Goal: Task Accomplishment & Management: Manage account settings

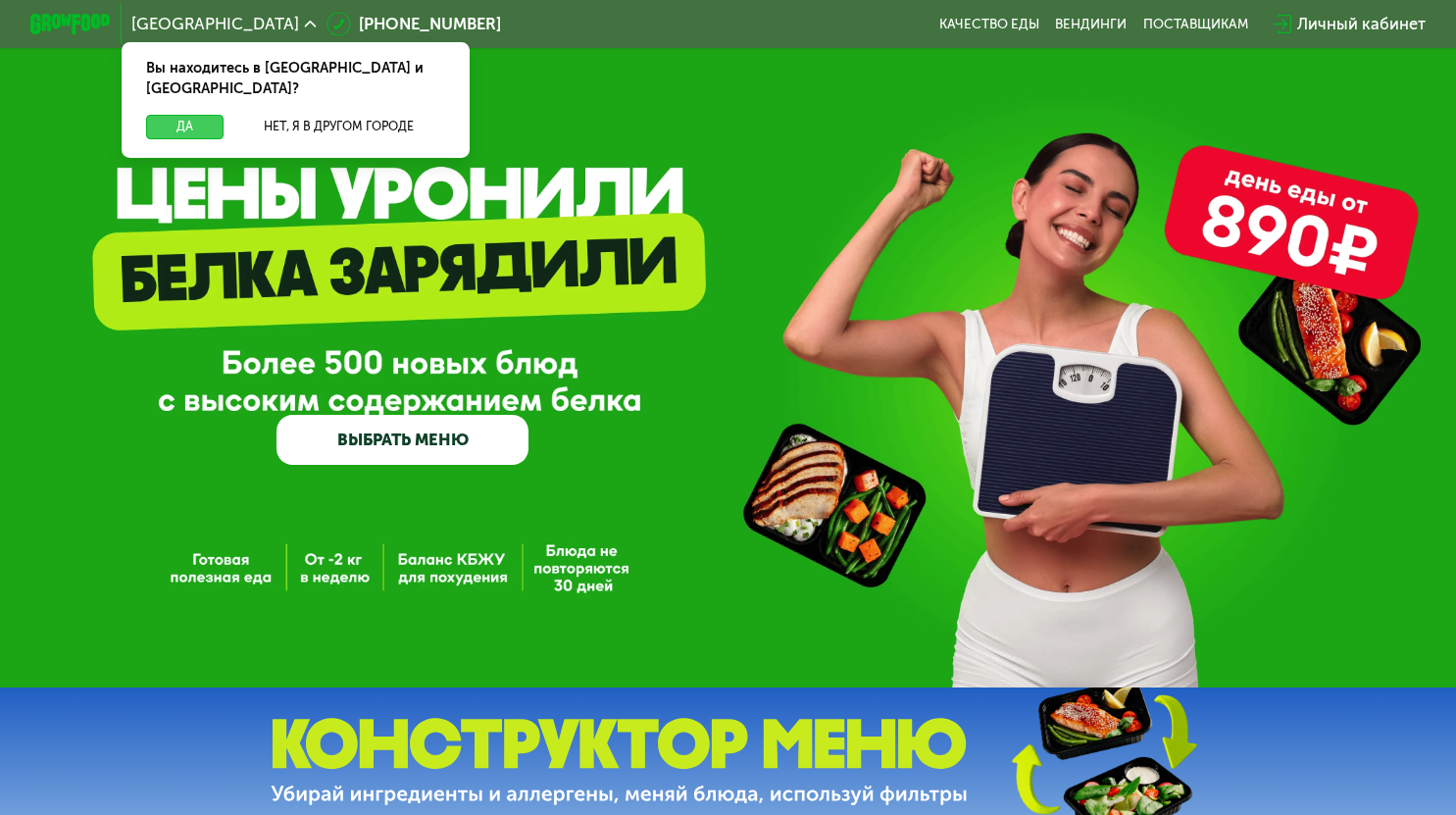
click at [183, 115] on button "Да" at bounding box center [185, 127] width 78 height 25
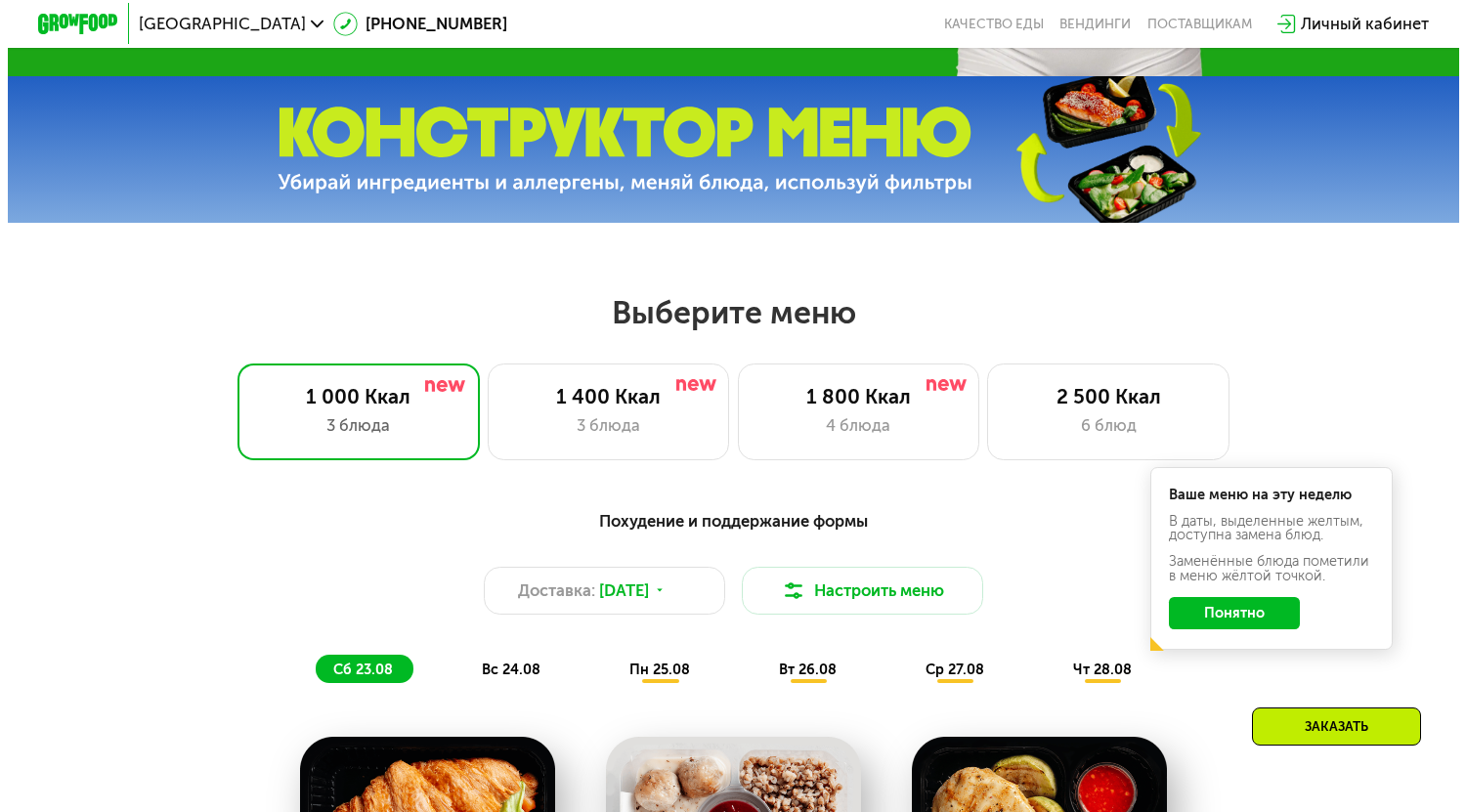
scroll to position [879, 0]
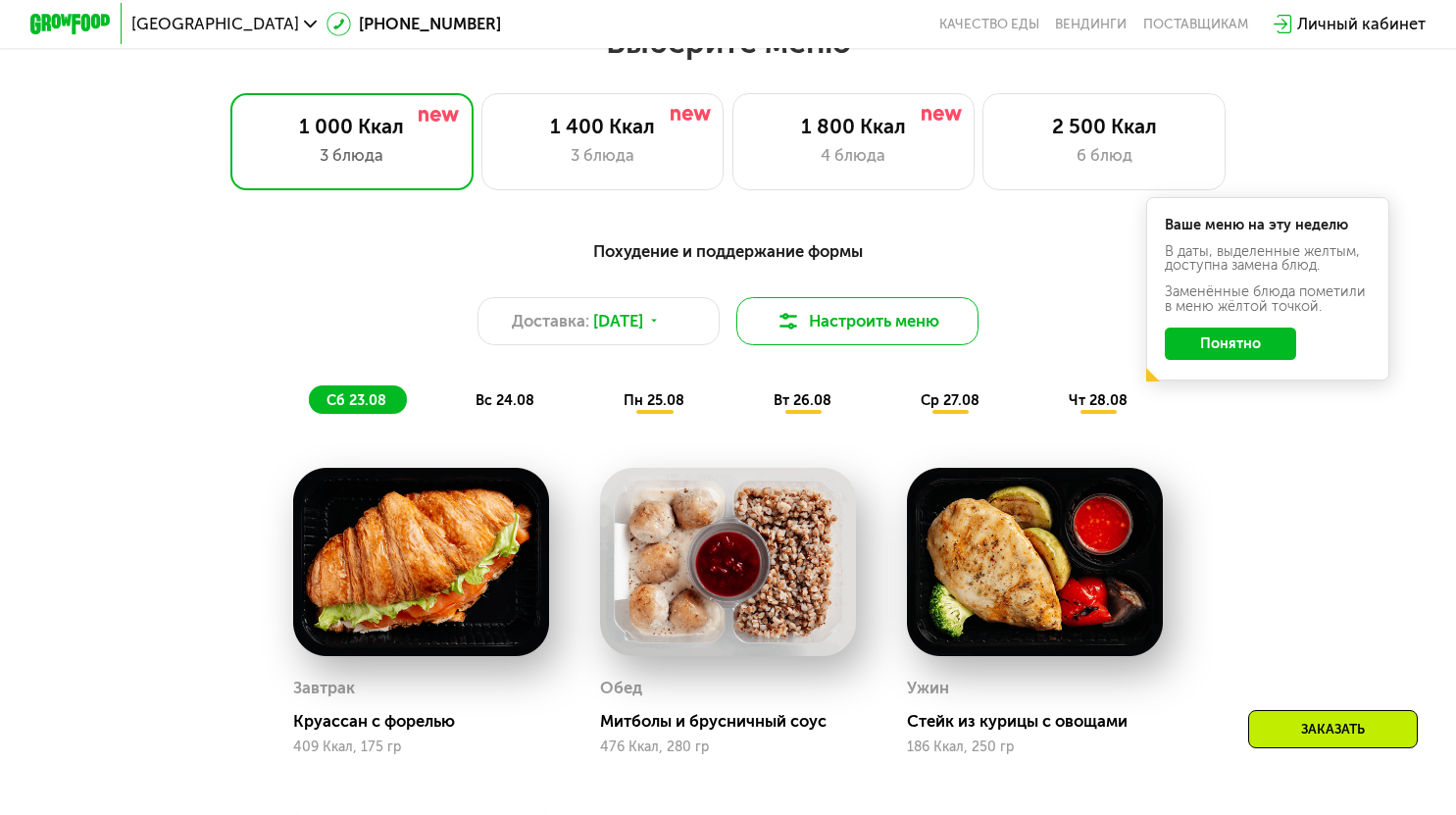
click at [908, 321] on button "Настроить меню" at bounding box center [857, 321] width 243 height 49
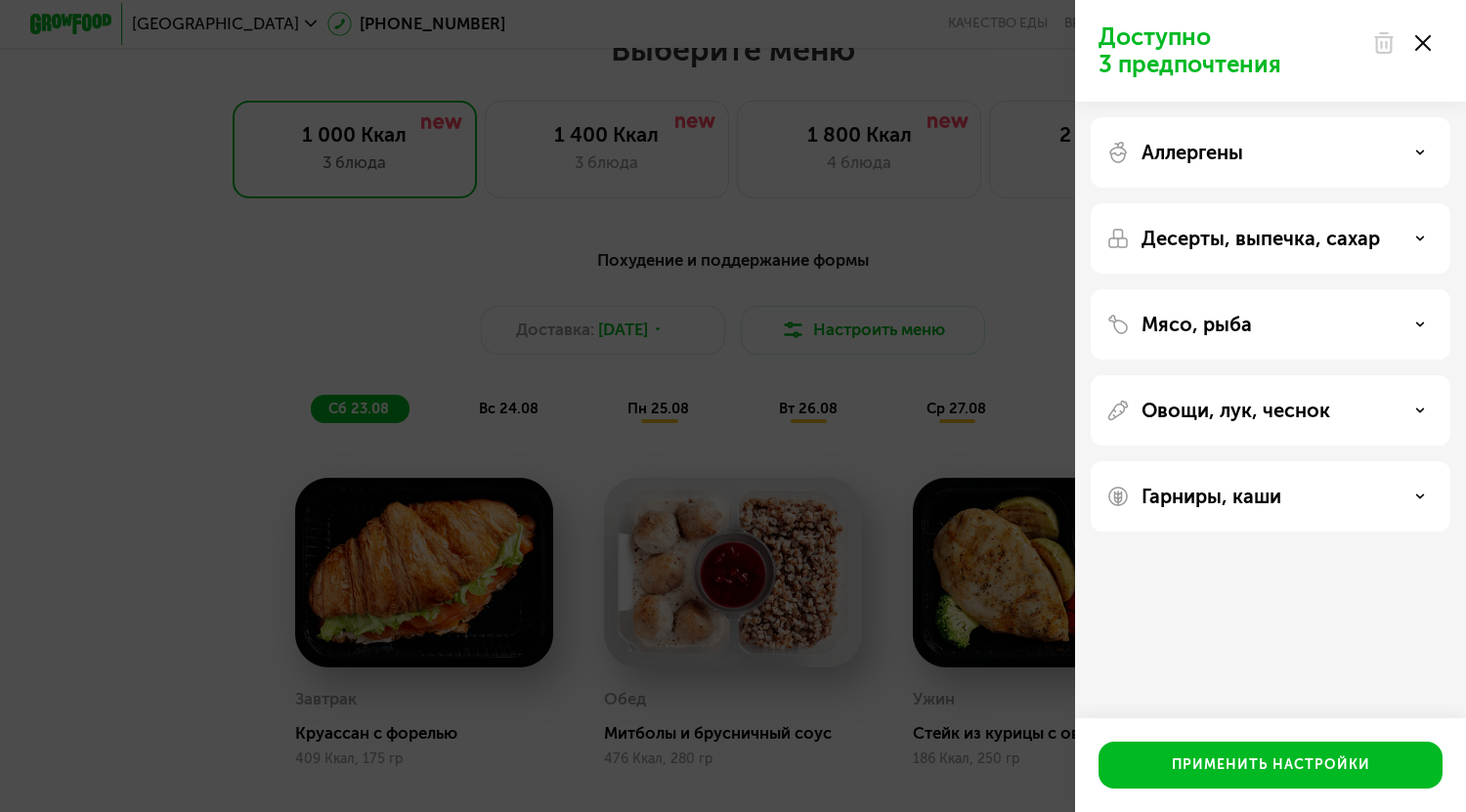
click at [1187, 146] on p "Аллергены" at bounding box center [1192, 152] width 102 height 24
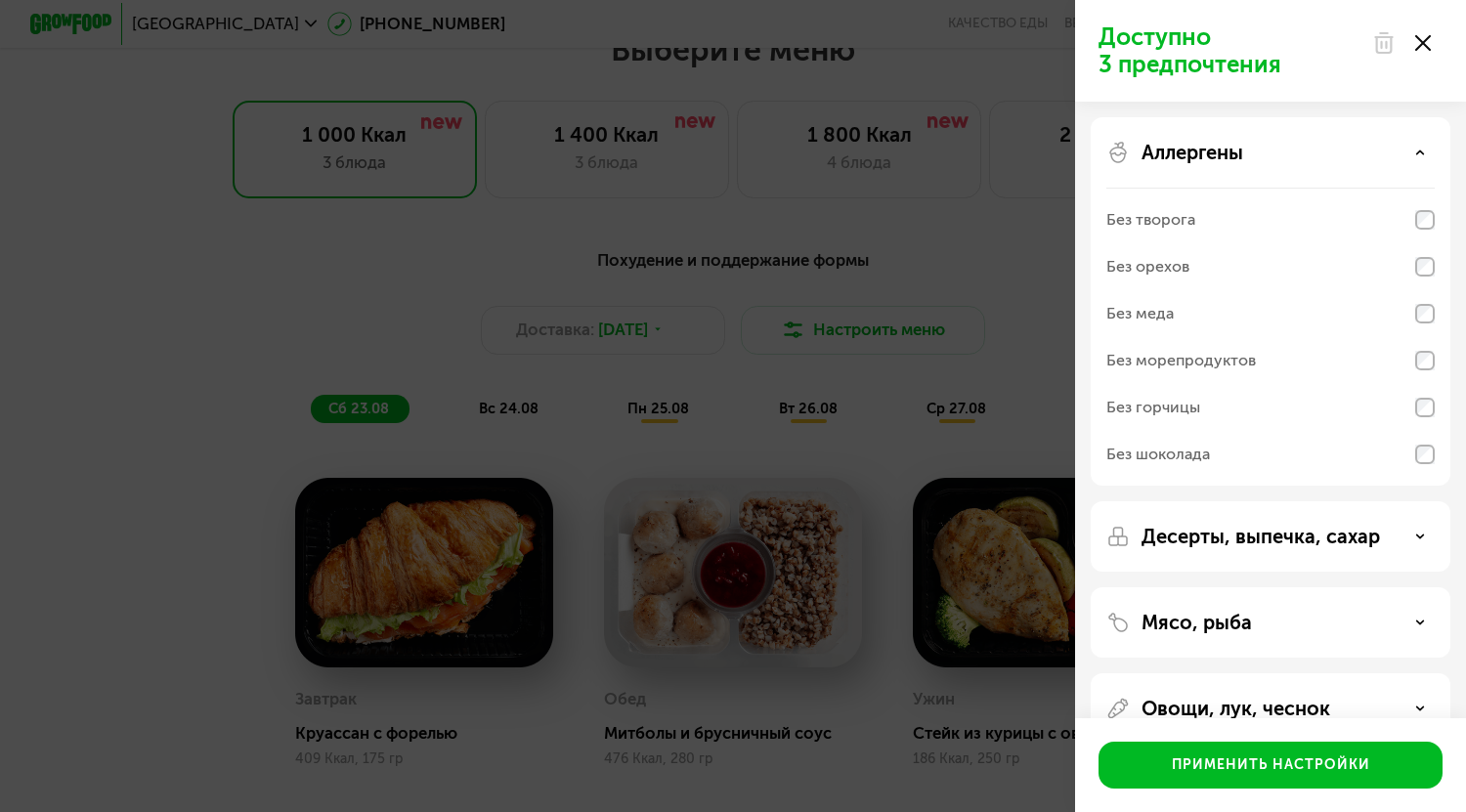
click at [1195, 148] on p "Аллергены" at bounding box center [1192, 152] width 102 height 24
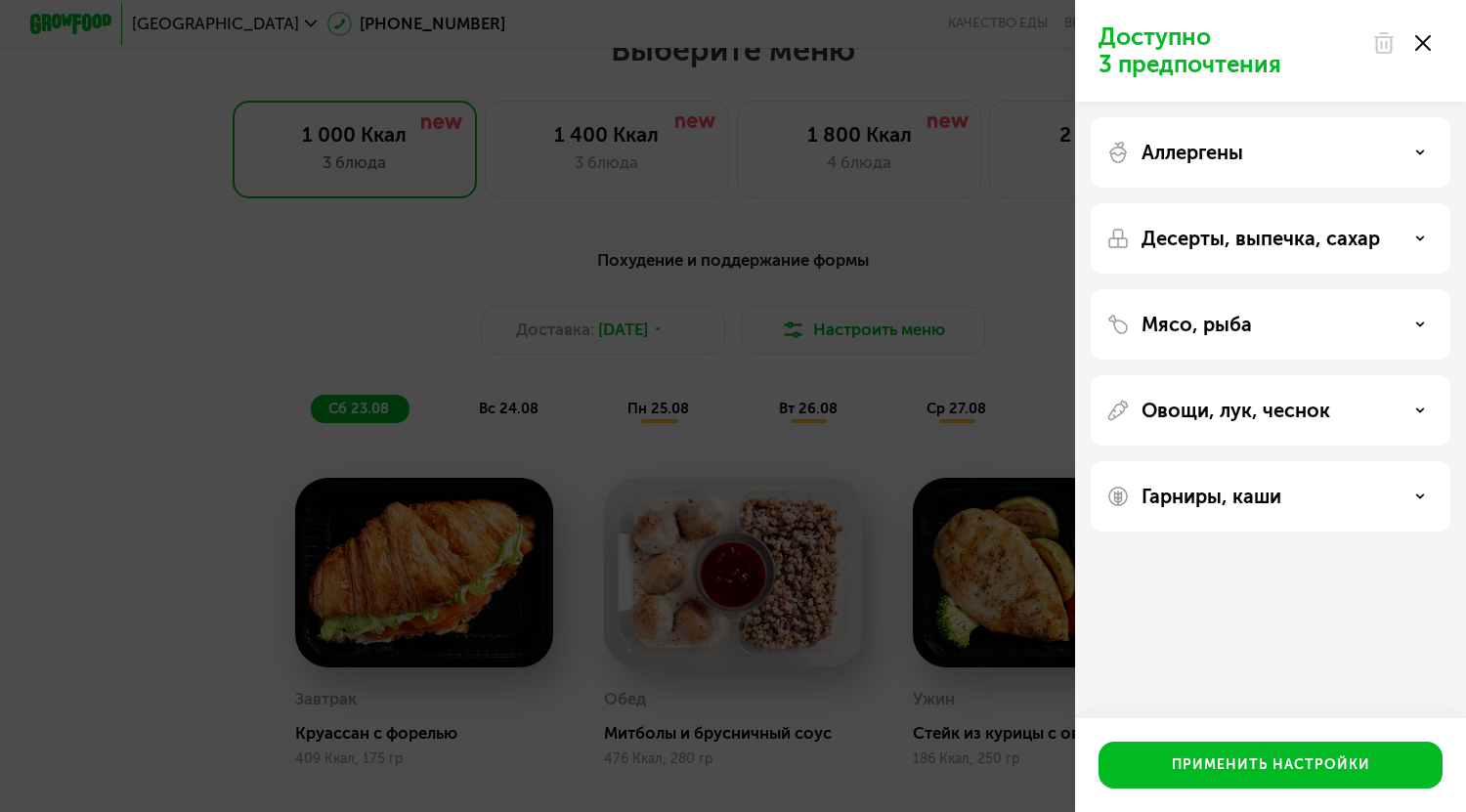
click at [1416, 42] on icon at bounding box center [1423, 43] width 16 height 16
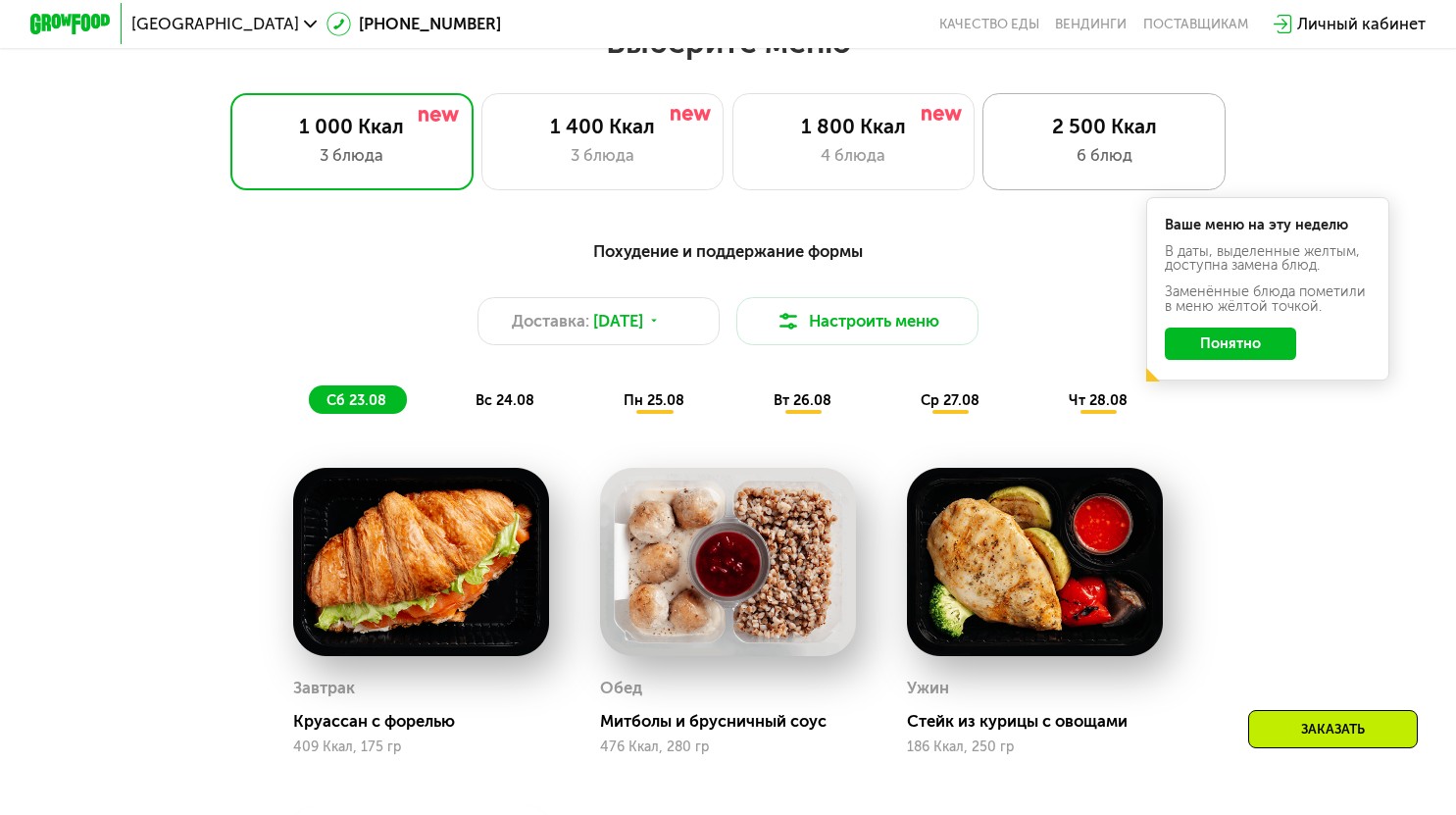
click at [1099, 139] on div "2 500 Ккал" at bounding box center [1104, 127] width 200 height 25
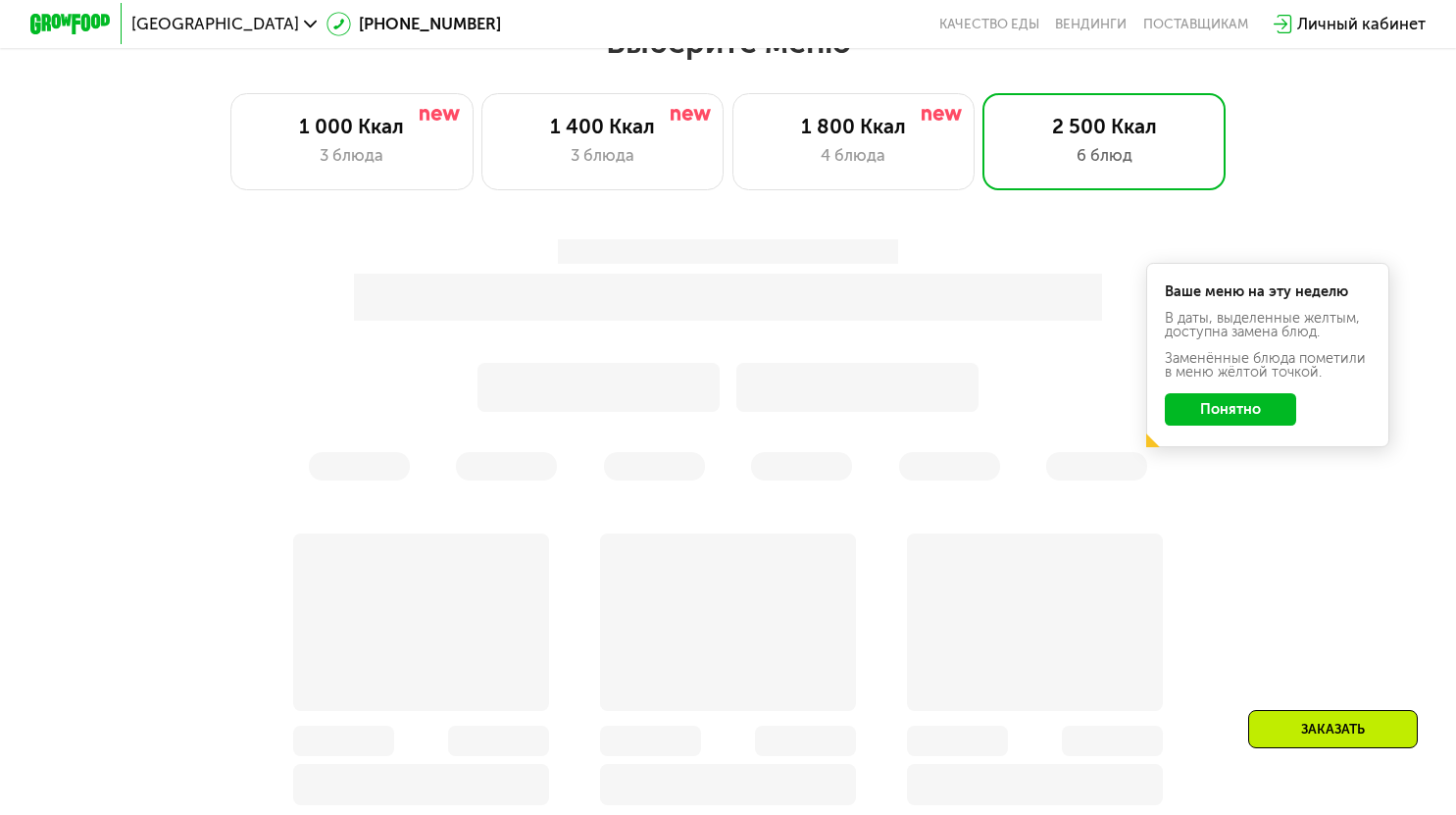
click at [1263, 418] on button "Понятно" at bounding box center [1230, 409] width 131 height 32
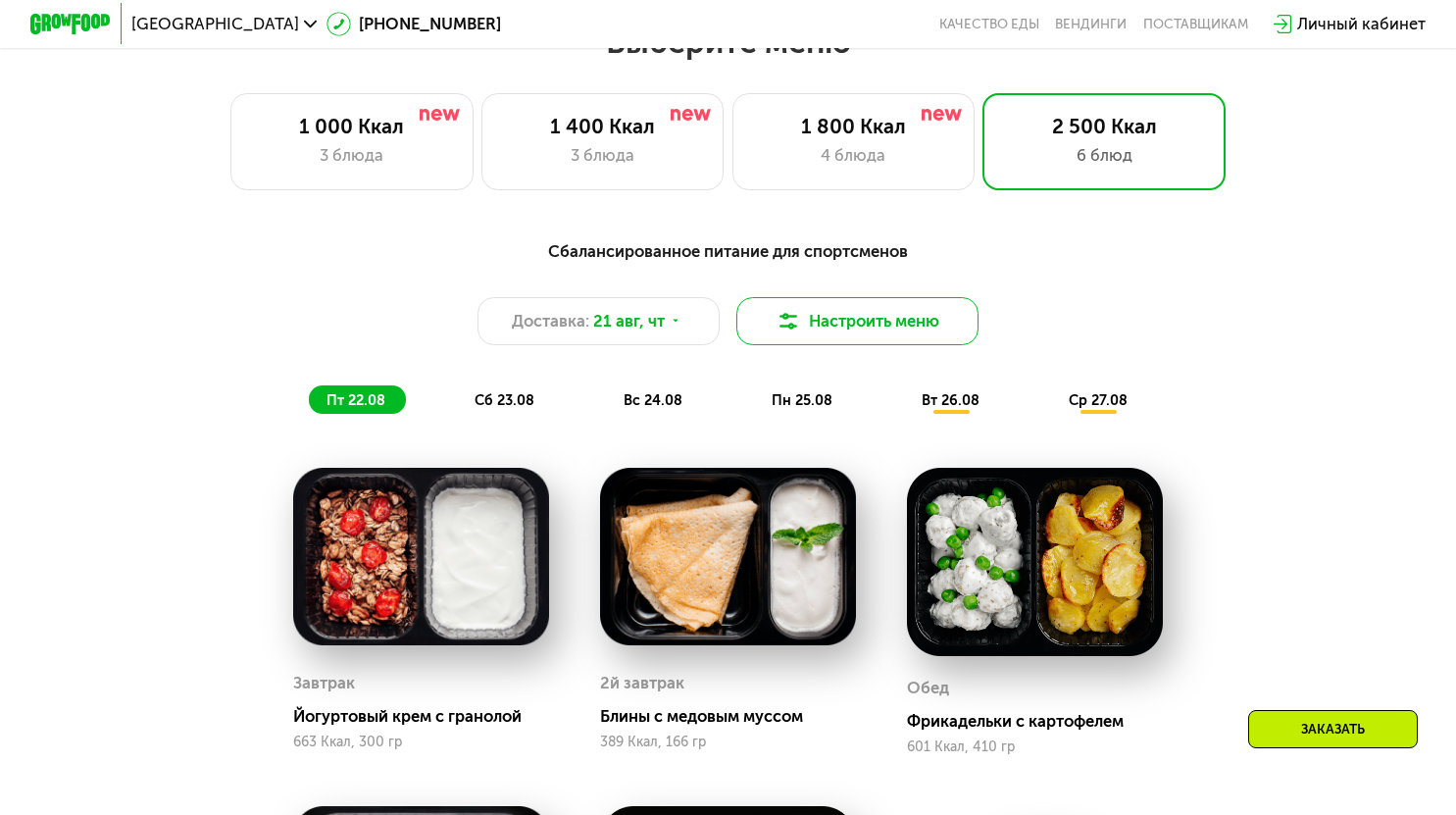
click at [806, 330] on button "Настроить меню" at bounding box center [857, 321] width 243 height 49
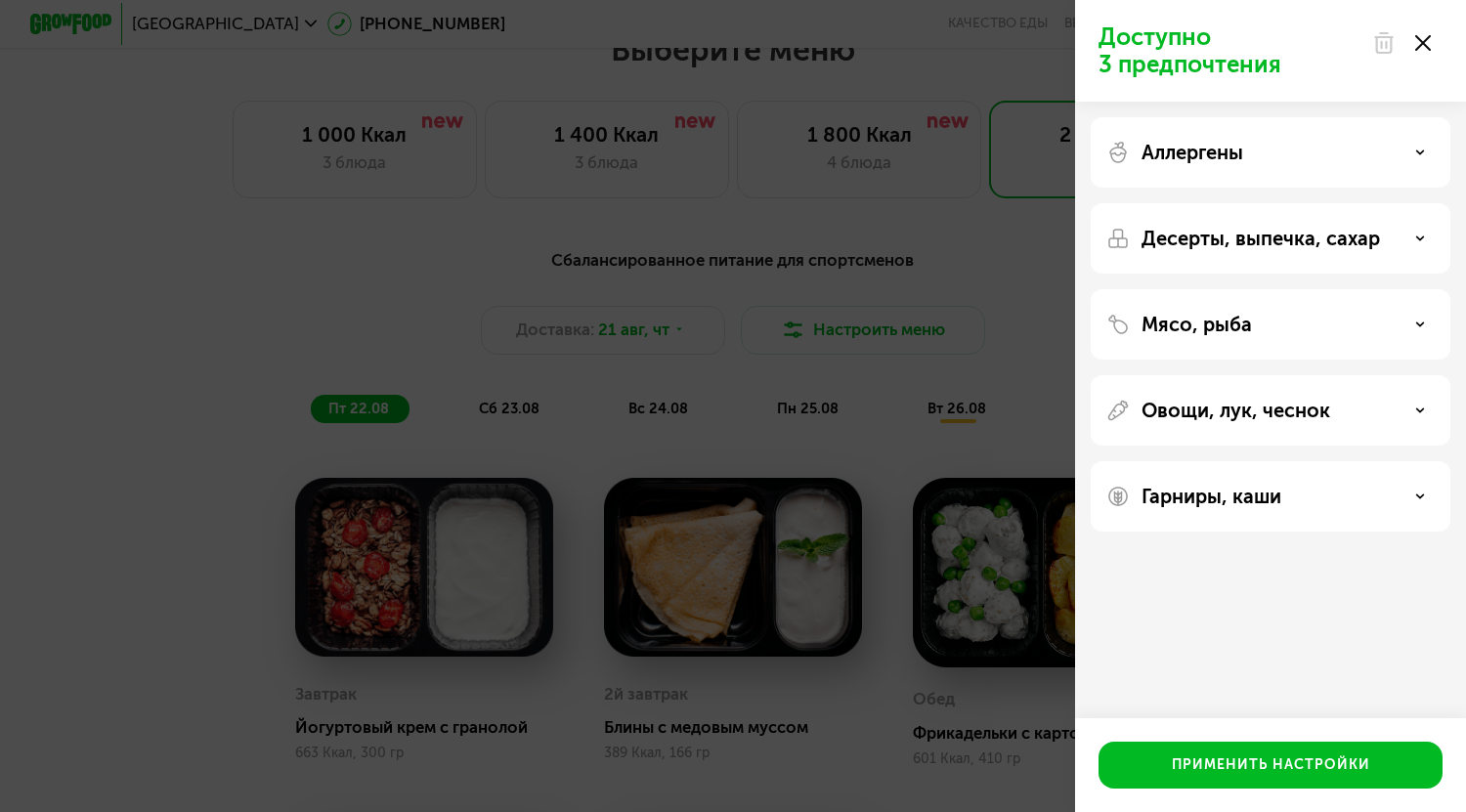
click at [955, 274] on div "Доступно 3 предпочтения Аллергены Десерты, выпечка, сахар Мясо, рыба Овощи, лук…" at bounding box center [733, 406] width 1466 height 812
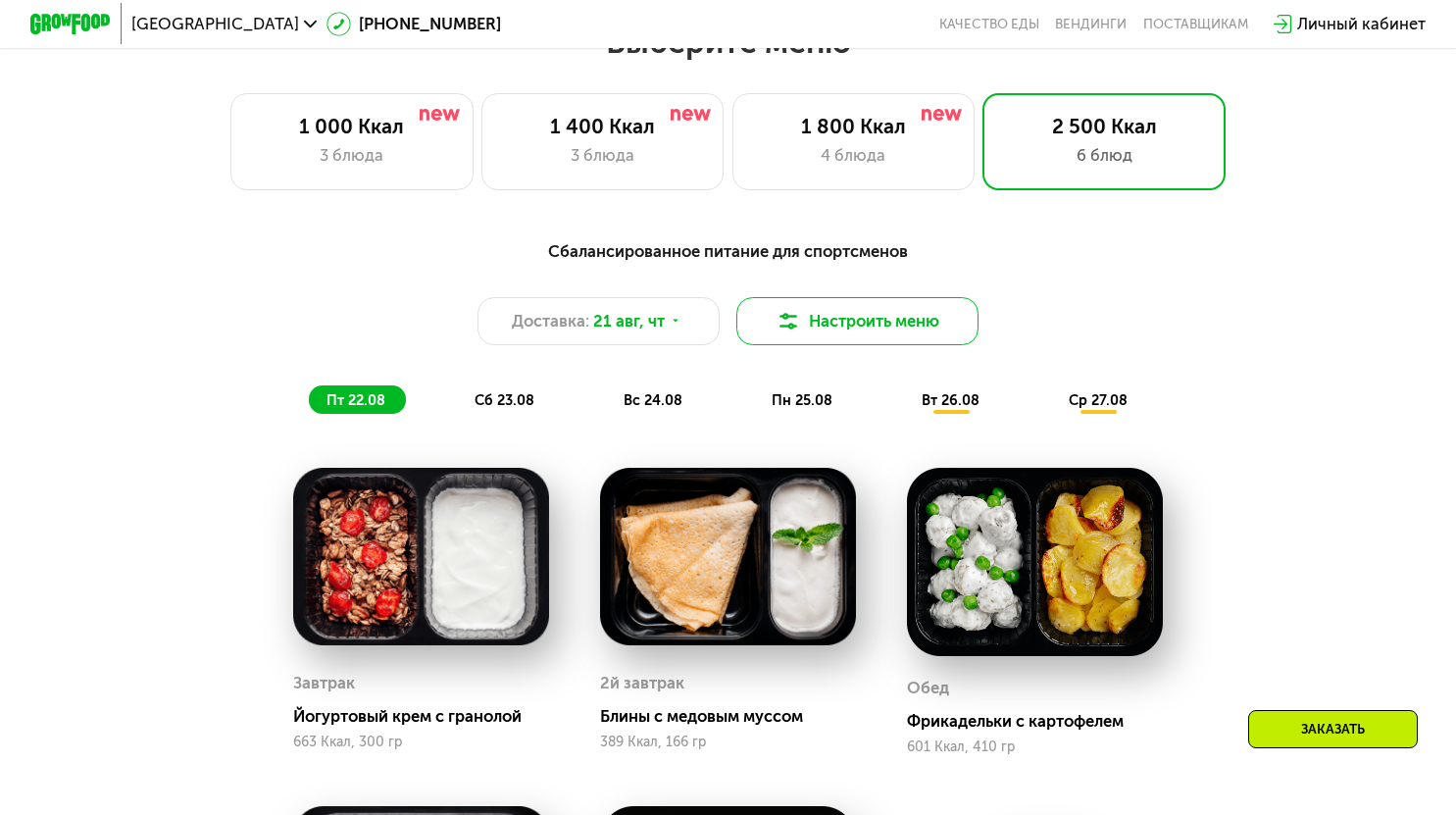
click at [888, 317] on button "Настроить меню" at bounding box center [857, 321] width 243 height 49
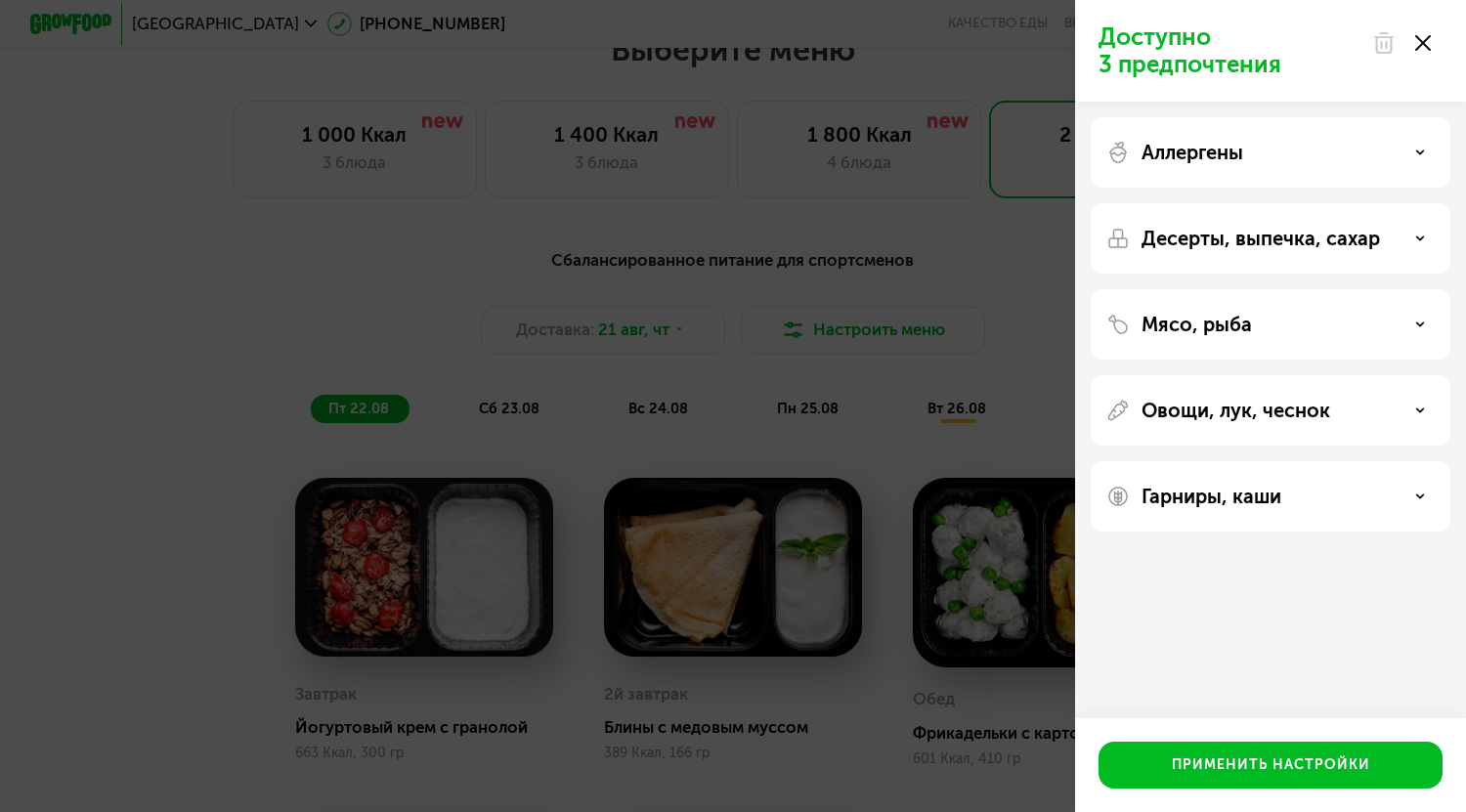
click at [1195, 375] on div "Мясо, рыба" at bounding box center [1270, 409] width 360 height 71
click at [1195, 319] on p "Мясо, рыба" at bounding box center [1196, 325] width 111 height 24
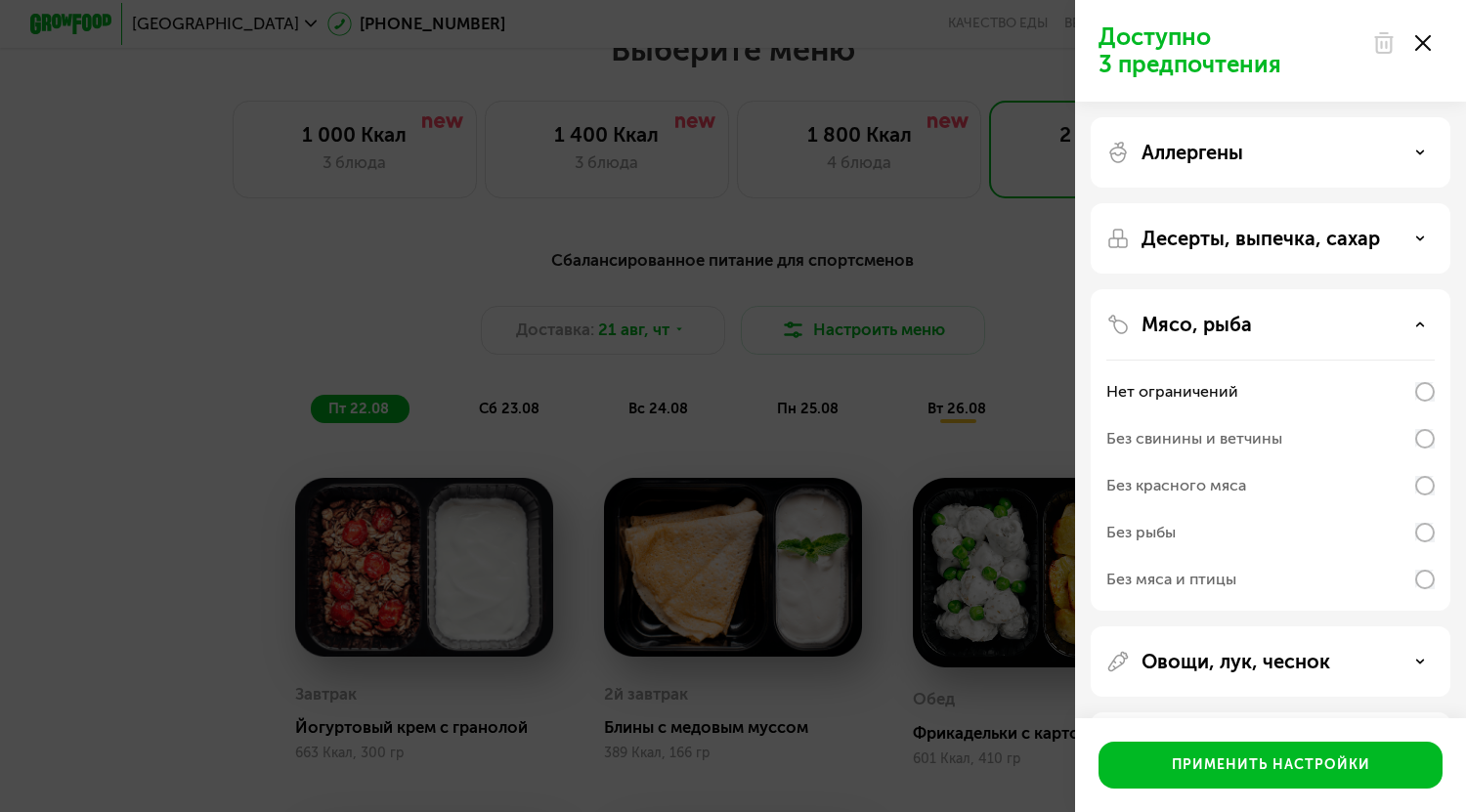
click at [1190, 434] on div "Без свинины и ветчины" at bounding box center [1194, 438] width 175 height 24
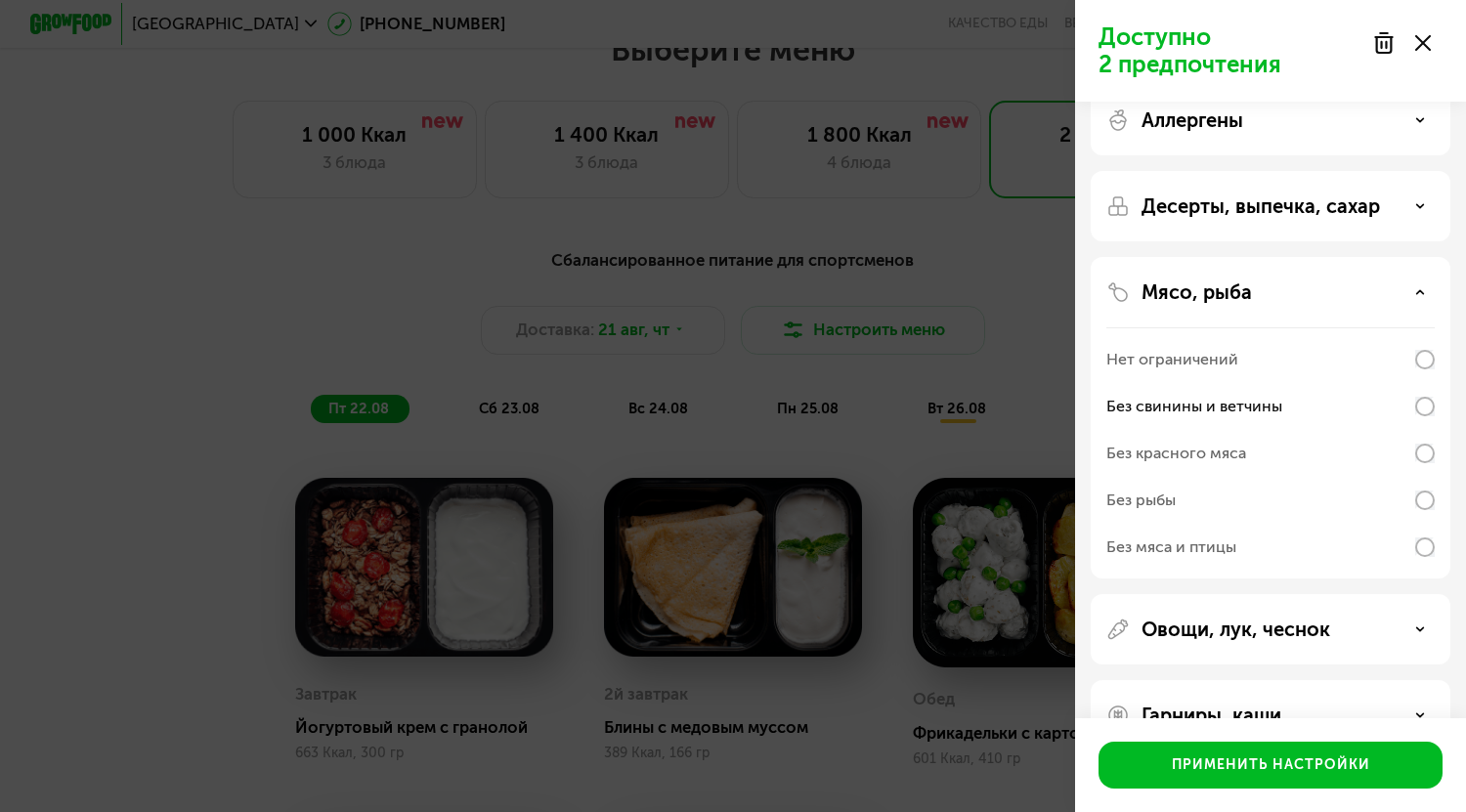
scroll to position [0, 0]
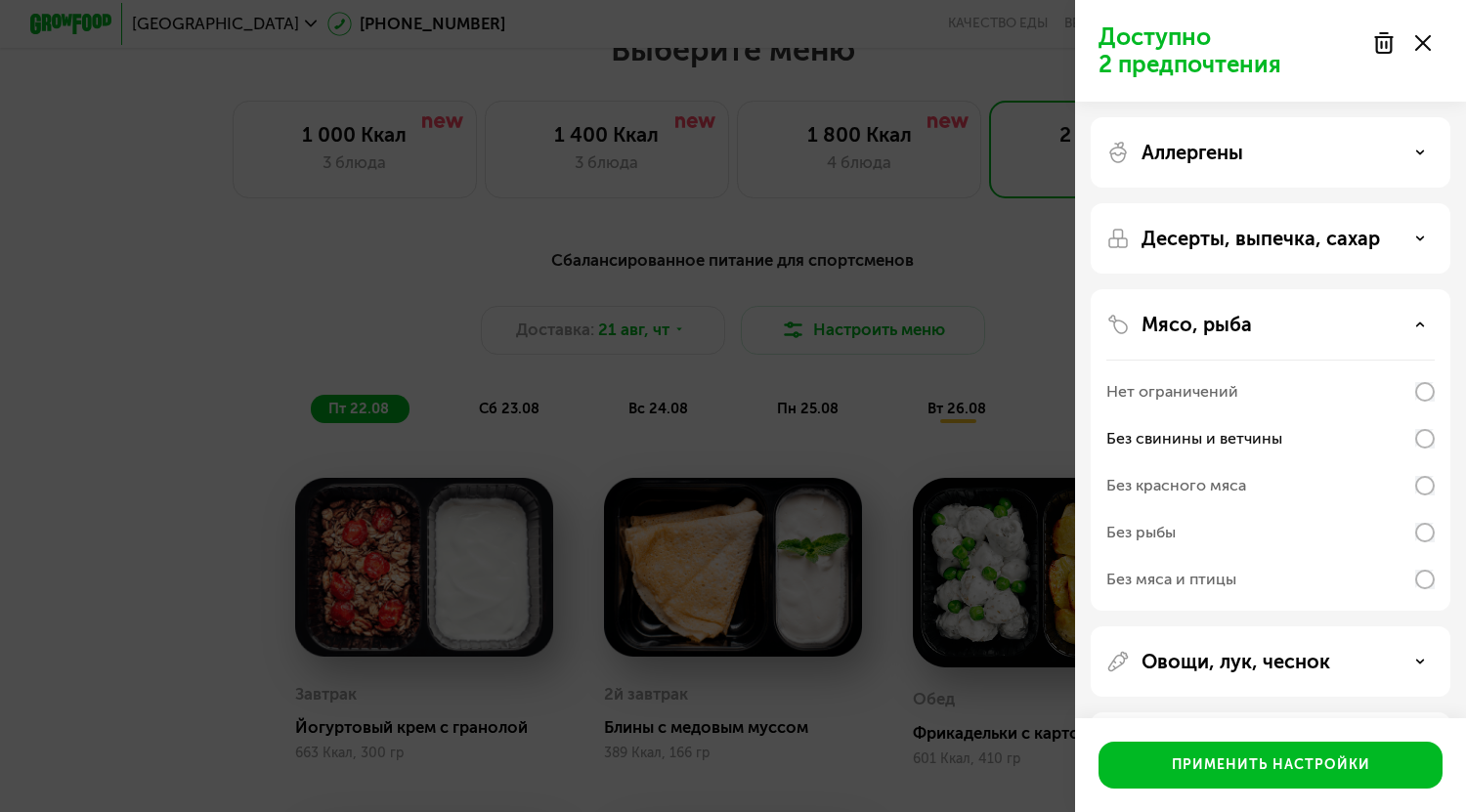
click at [1261, 236] on p "Десерты, выпечка, сахар" at bounding box center [1260, 238] width 238 height 24
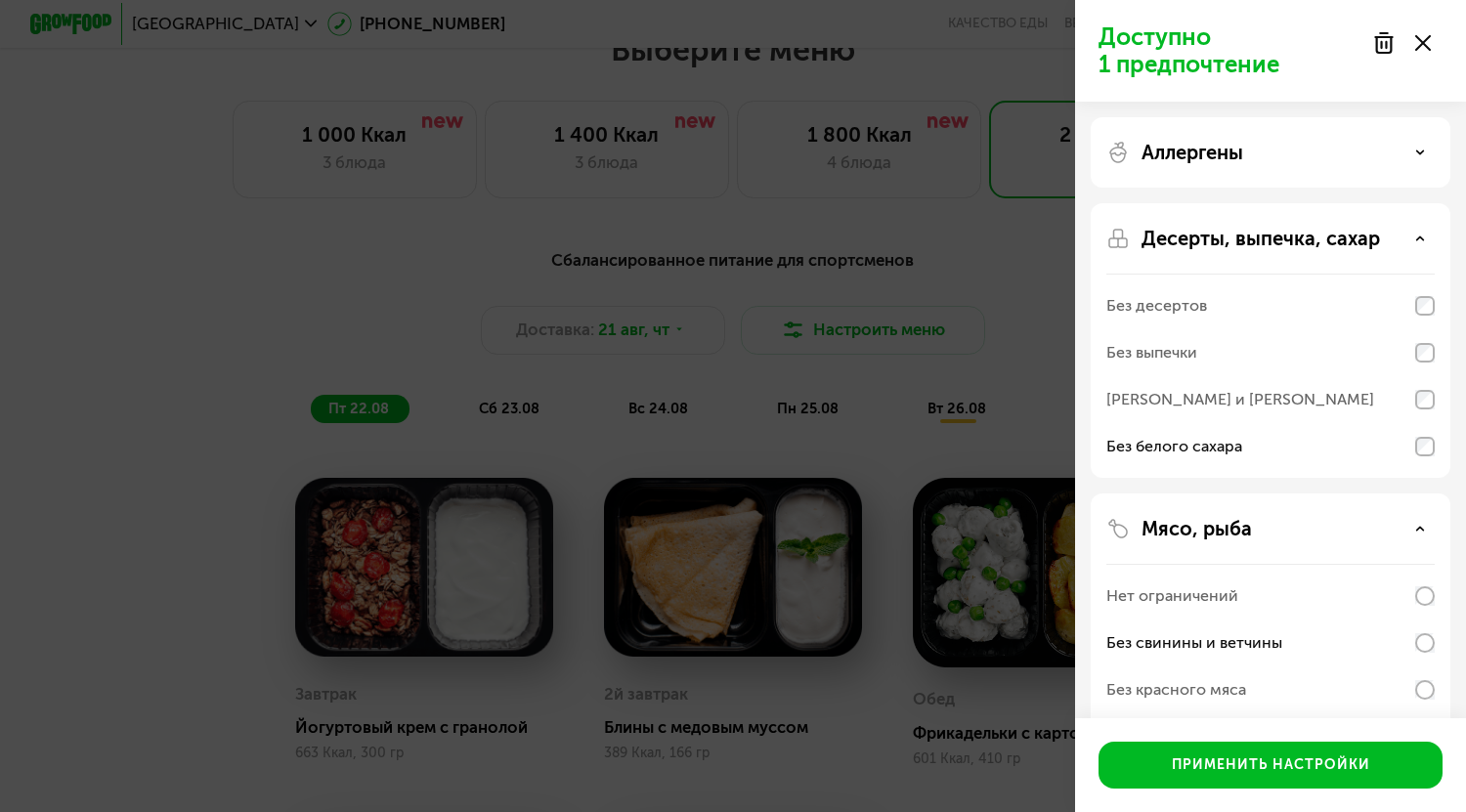
click at [1406, 241] on div "Десерты, выпечка, сахар" at bounding box center [1270, 238] width 328 height 24
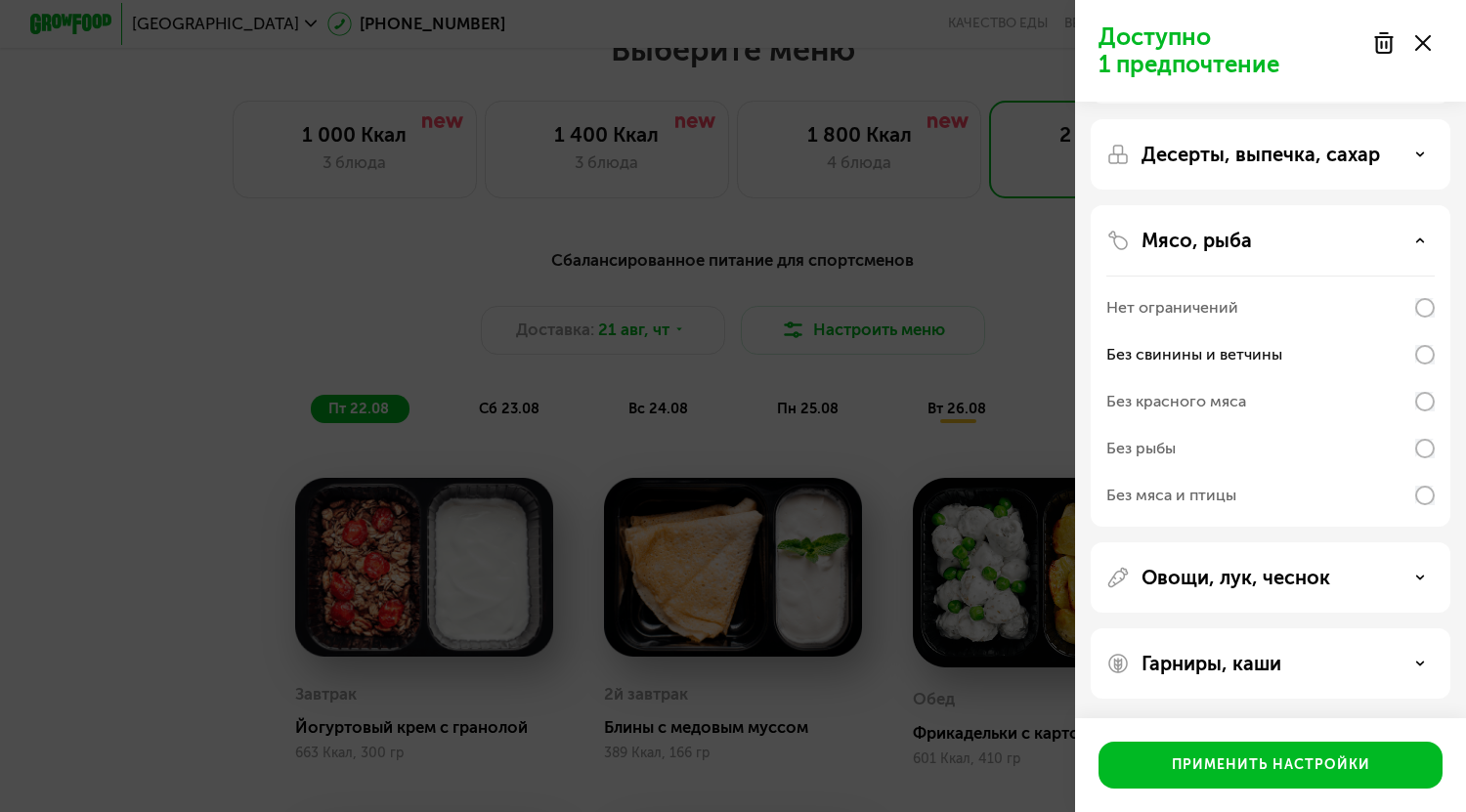
click at [1282, 584] on p "Овощи, лук, чеснок" at bounding box center [1235, 578] width 188 height 24
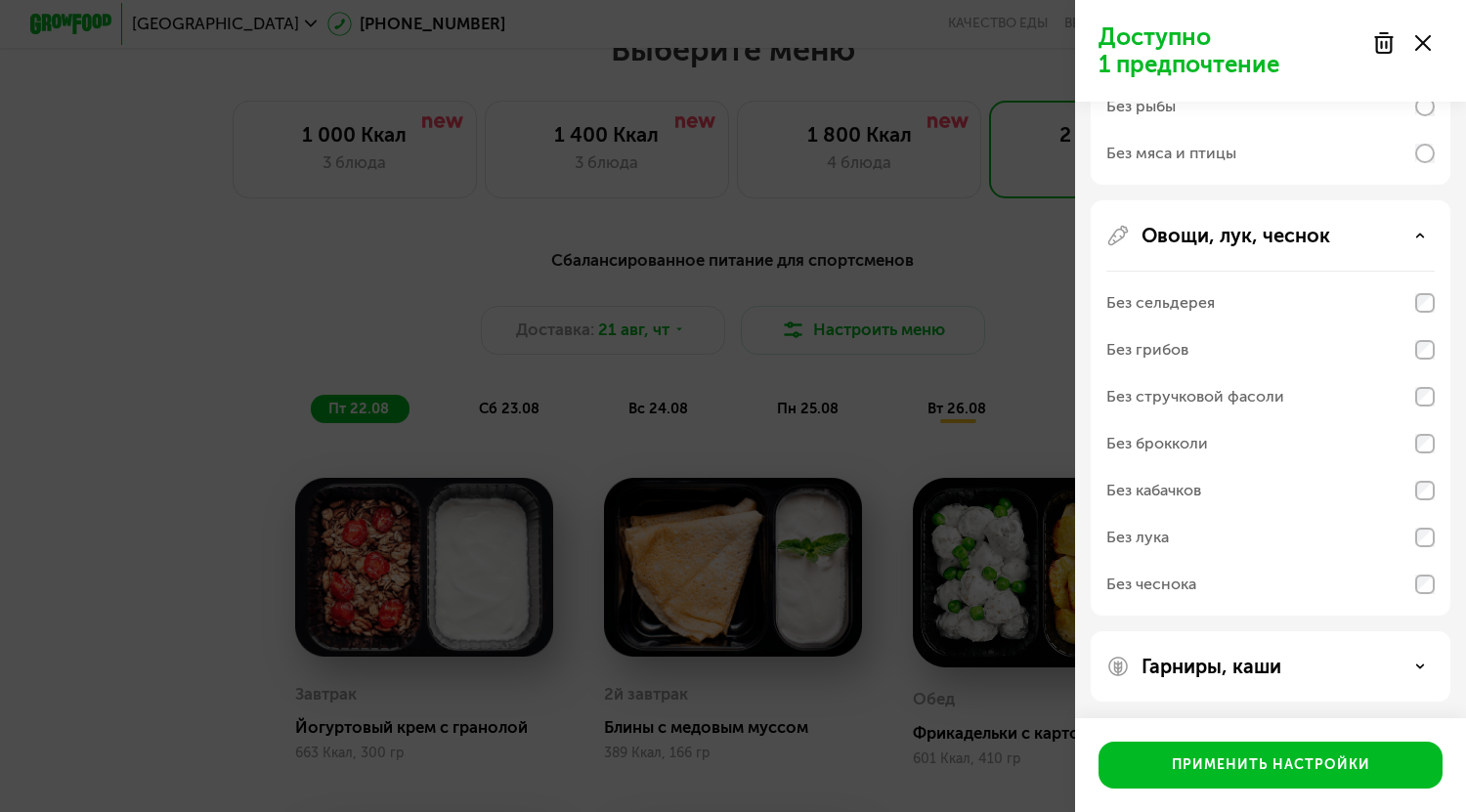
scroll to position [428, 0]
click at [1255, 235] on p "Овощи, лук, чеснок" at bounding box center [1235, 233] width 188 height 24
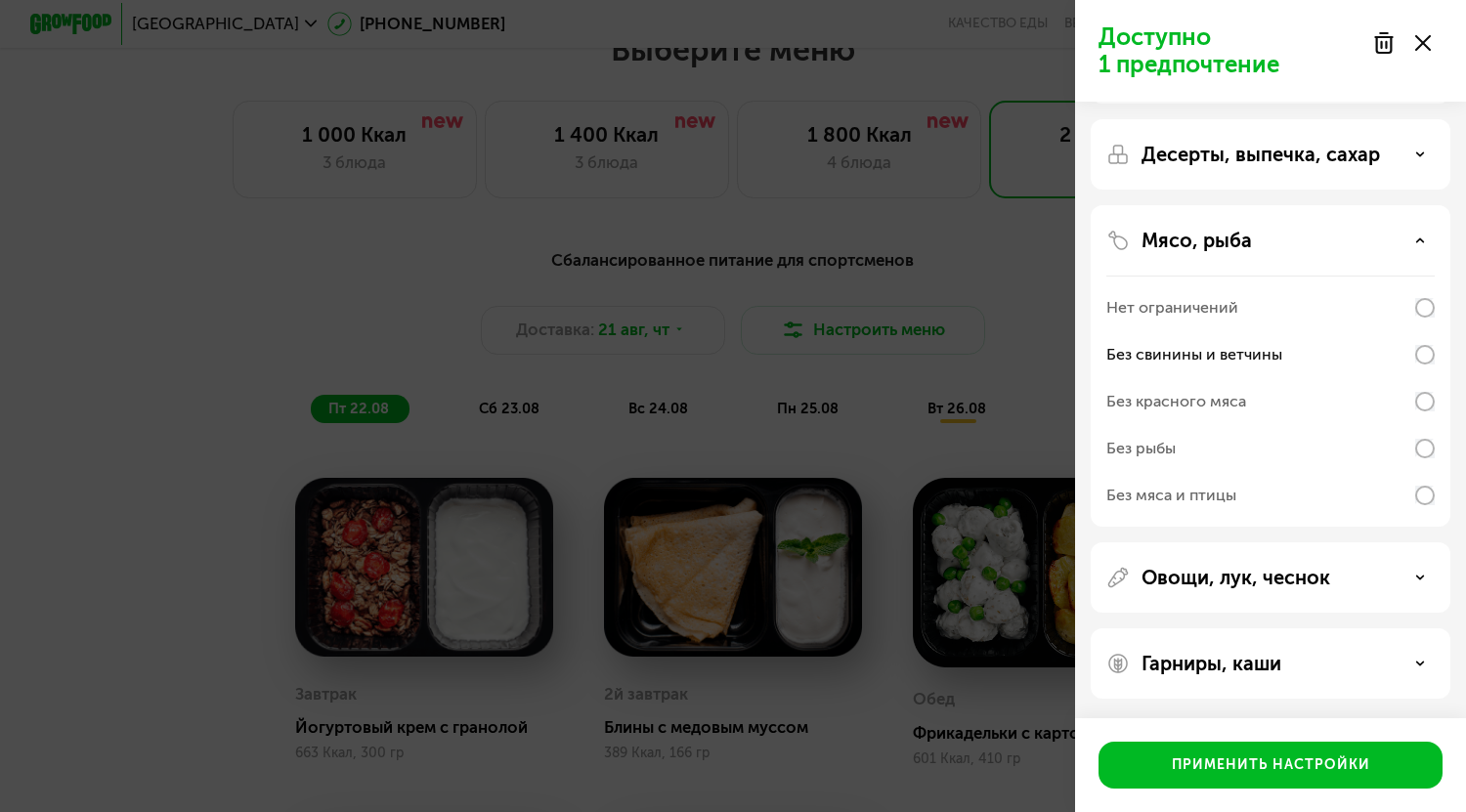
click at [1201, 679] on div "Гарниры, каши" at bounding box center [1270, 663] width 360 height 71
click at [1246, 660] on p "Гарниры, каши" at bounding box center [1211, 664] width 140 height 24
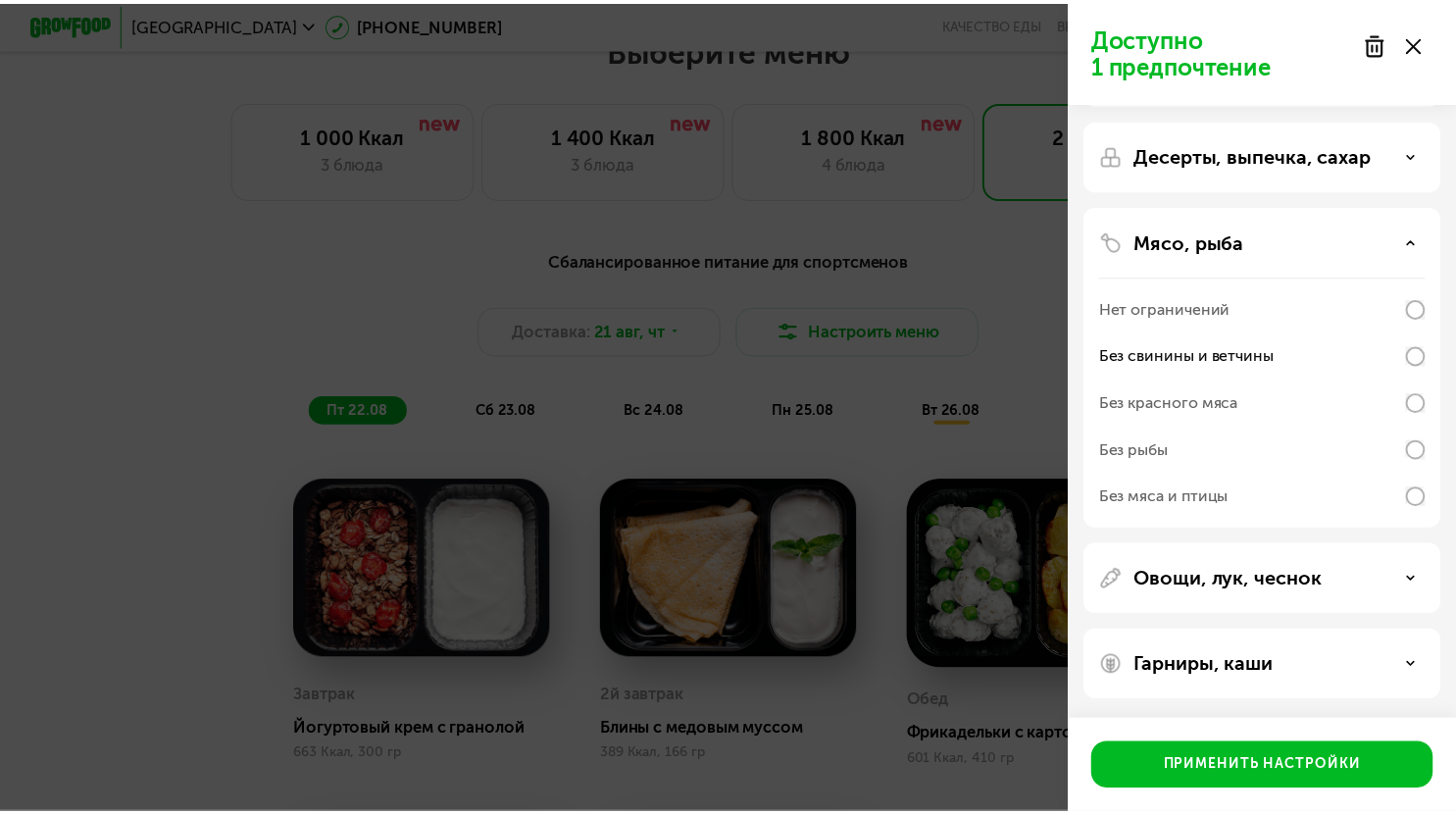
scroll to position [336, 0]
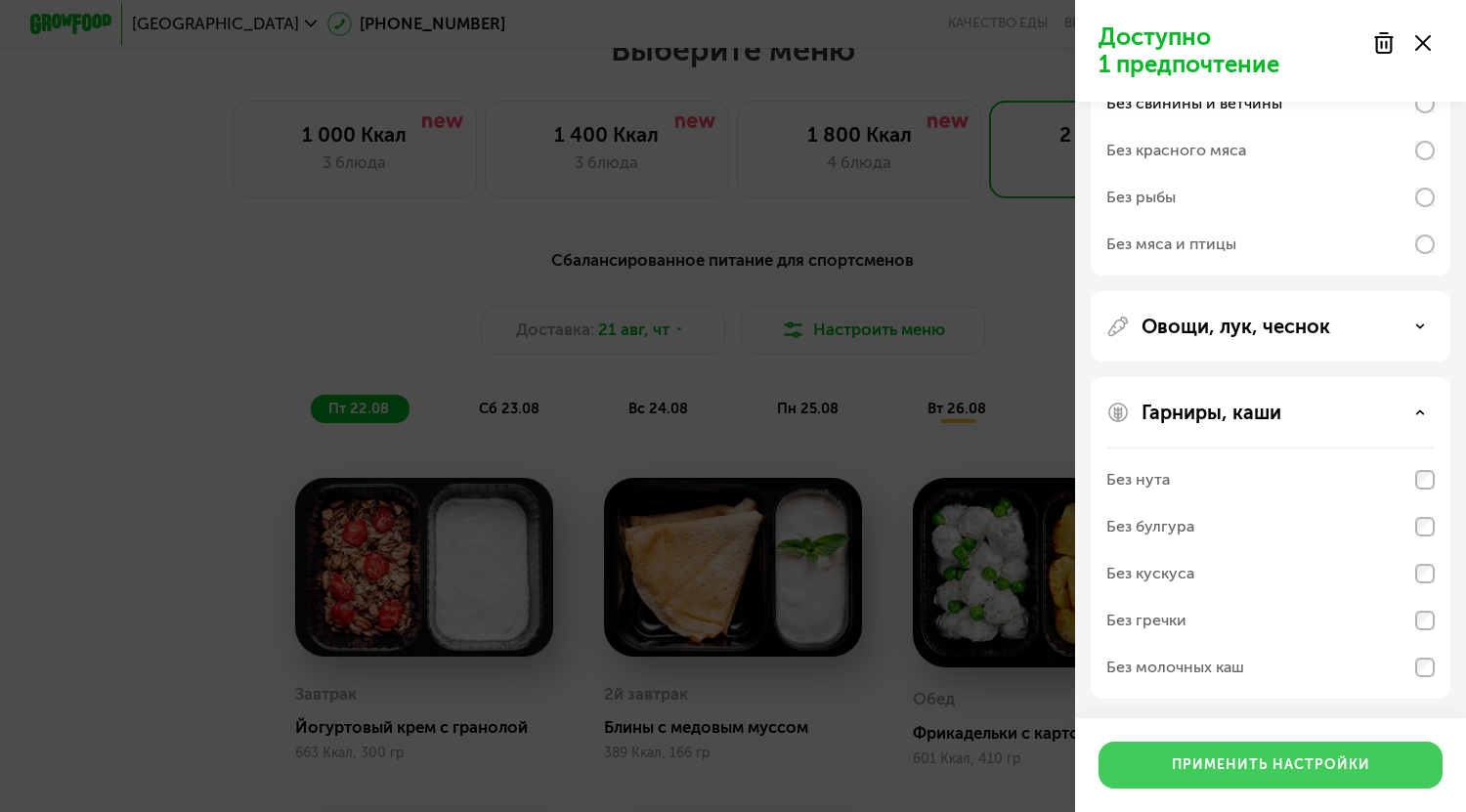
click at [1238, 765] on div "Применить настройки" at bounding box center [1270, 765] width 198 height 20
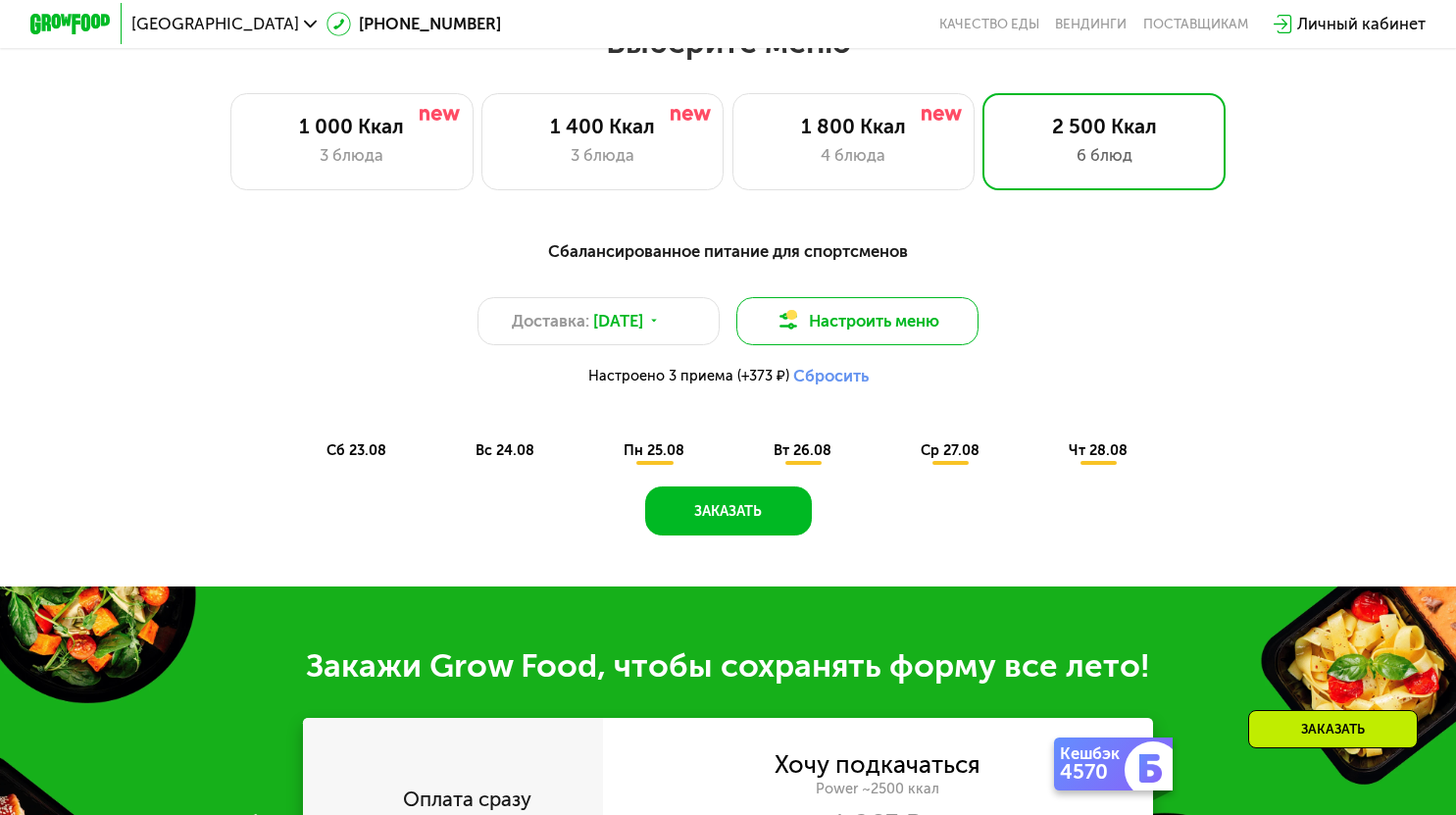
click at [879, 332] on button "Настроить меню" at bounding box center [857, 321] width 243 height 49
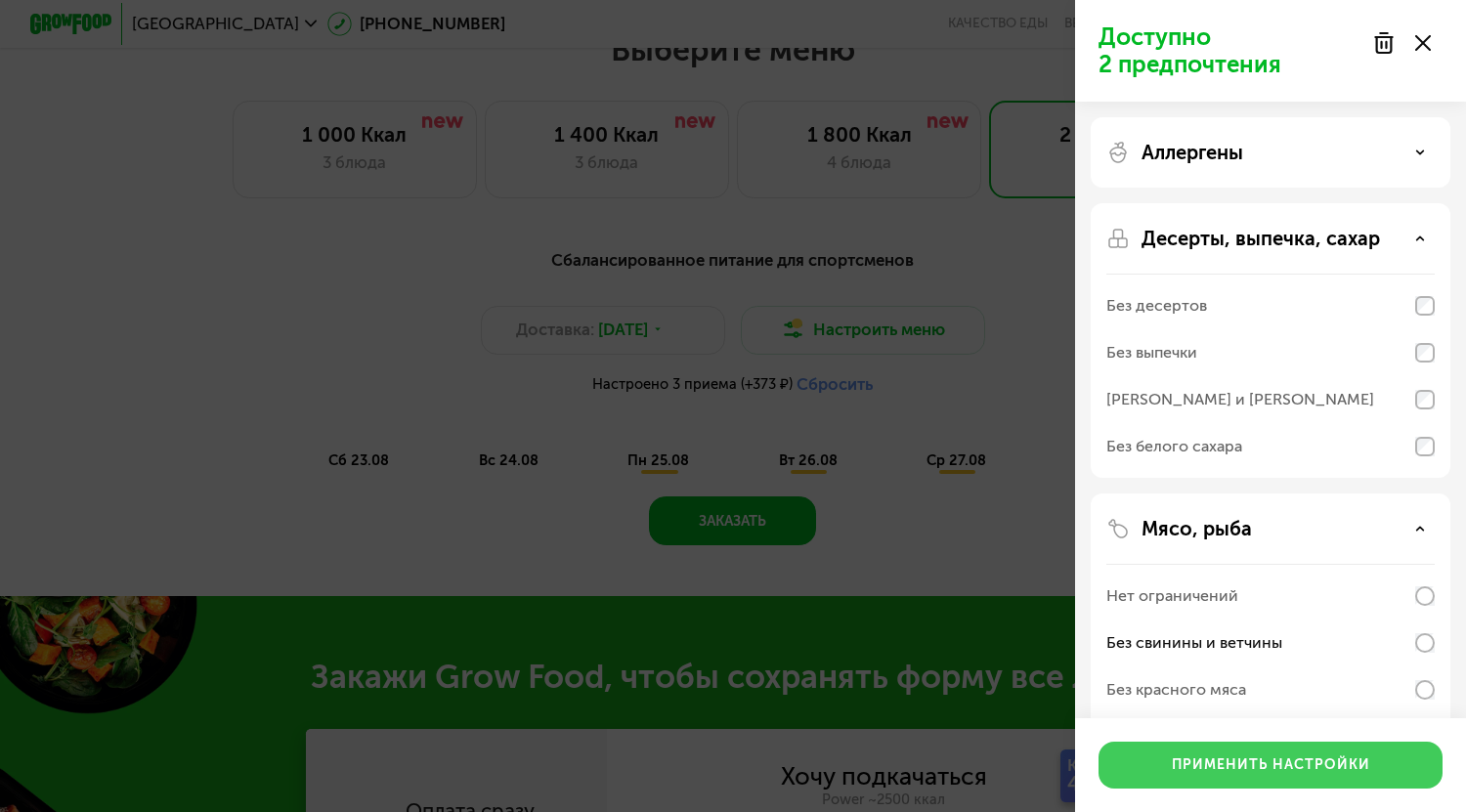
click at [1258, 760] on div "Применить настройки" at bounding box center [1270, 765] width 198 height 20
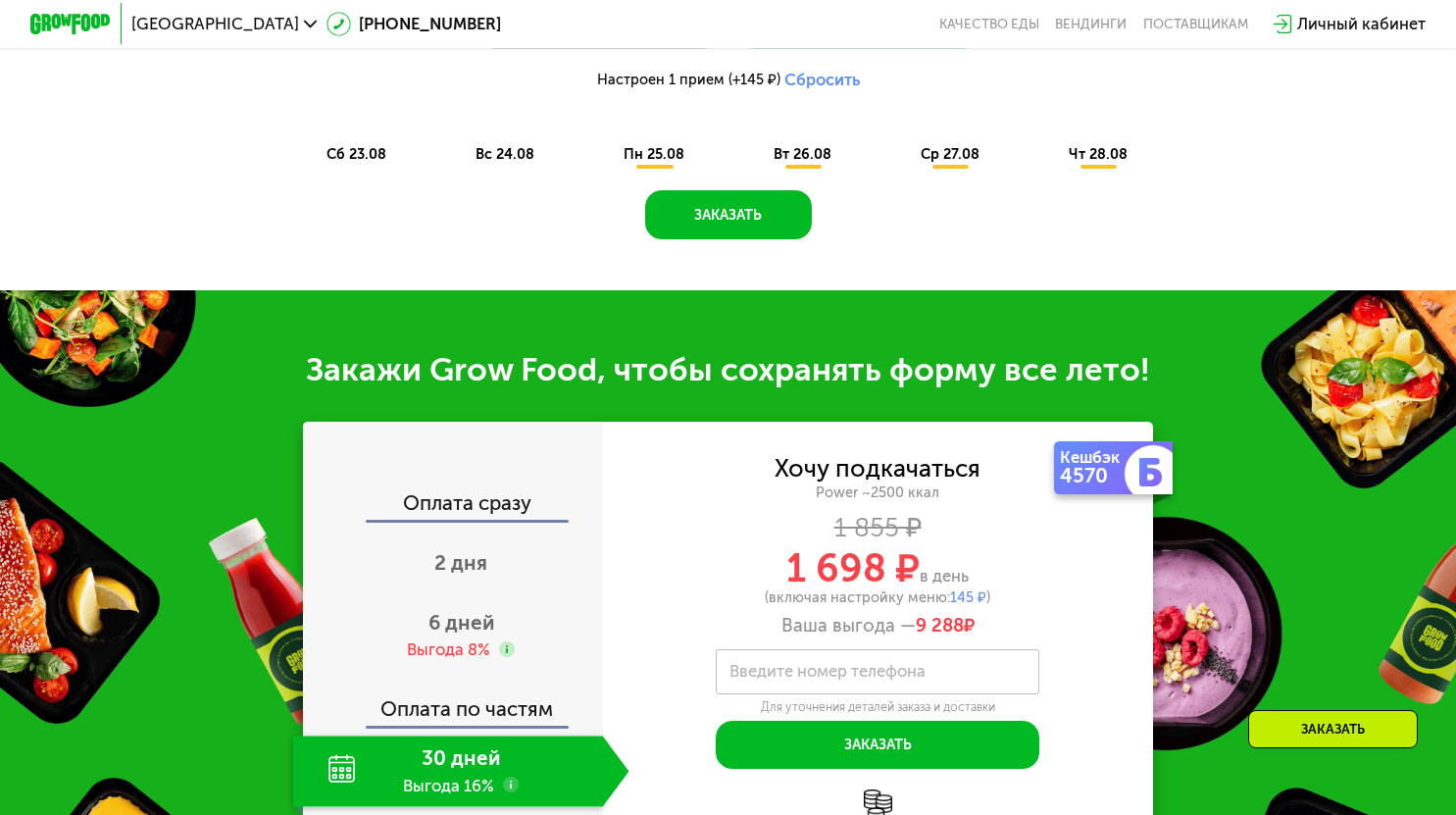
scroll to position [980, 0]
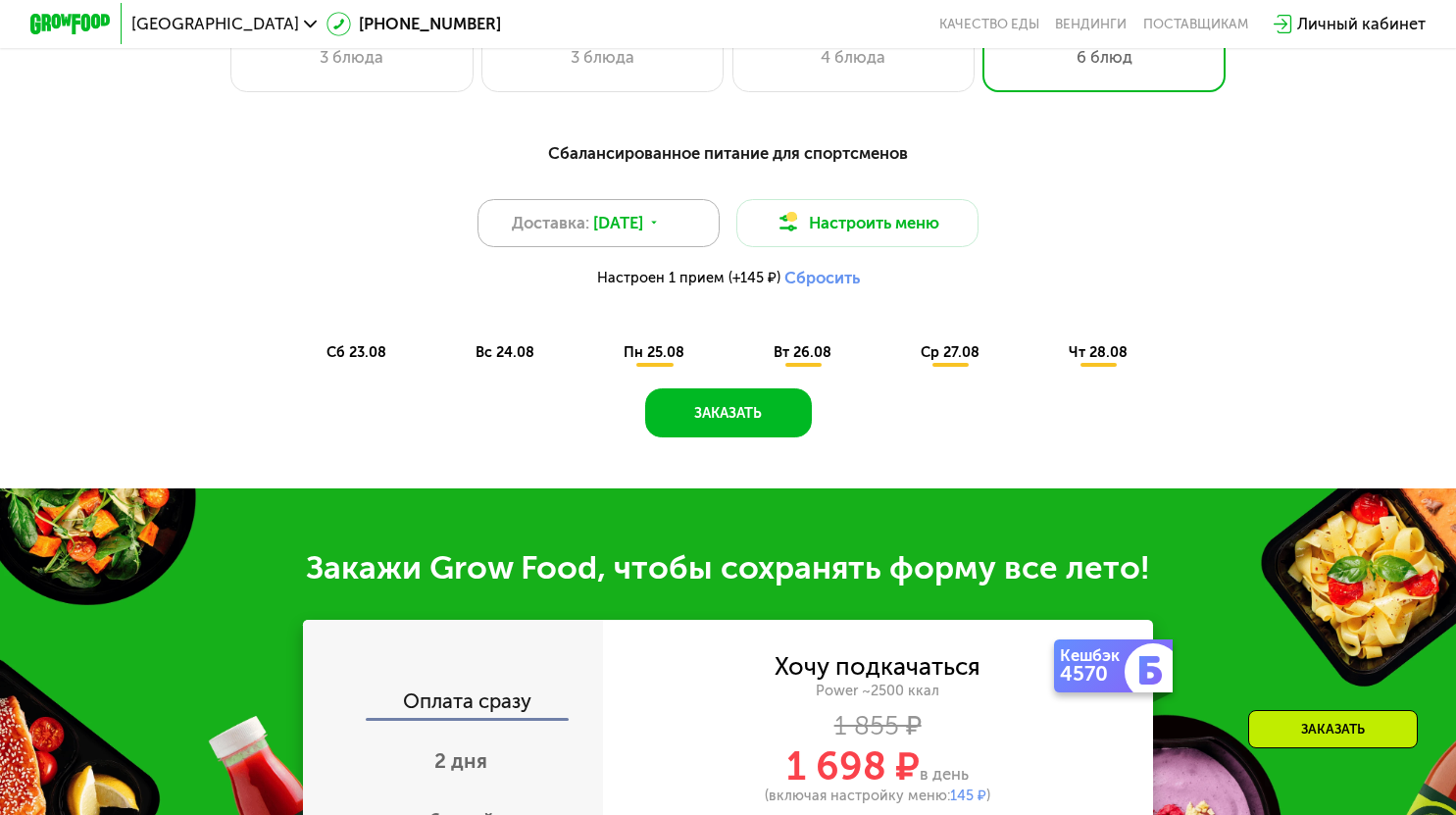
click at [643, 234] on span "[DATE]" at bounding box center [618, 223] width 50 height 25
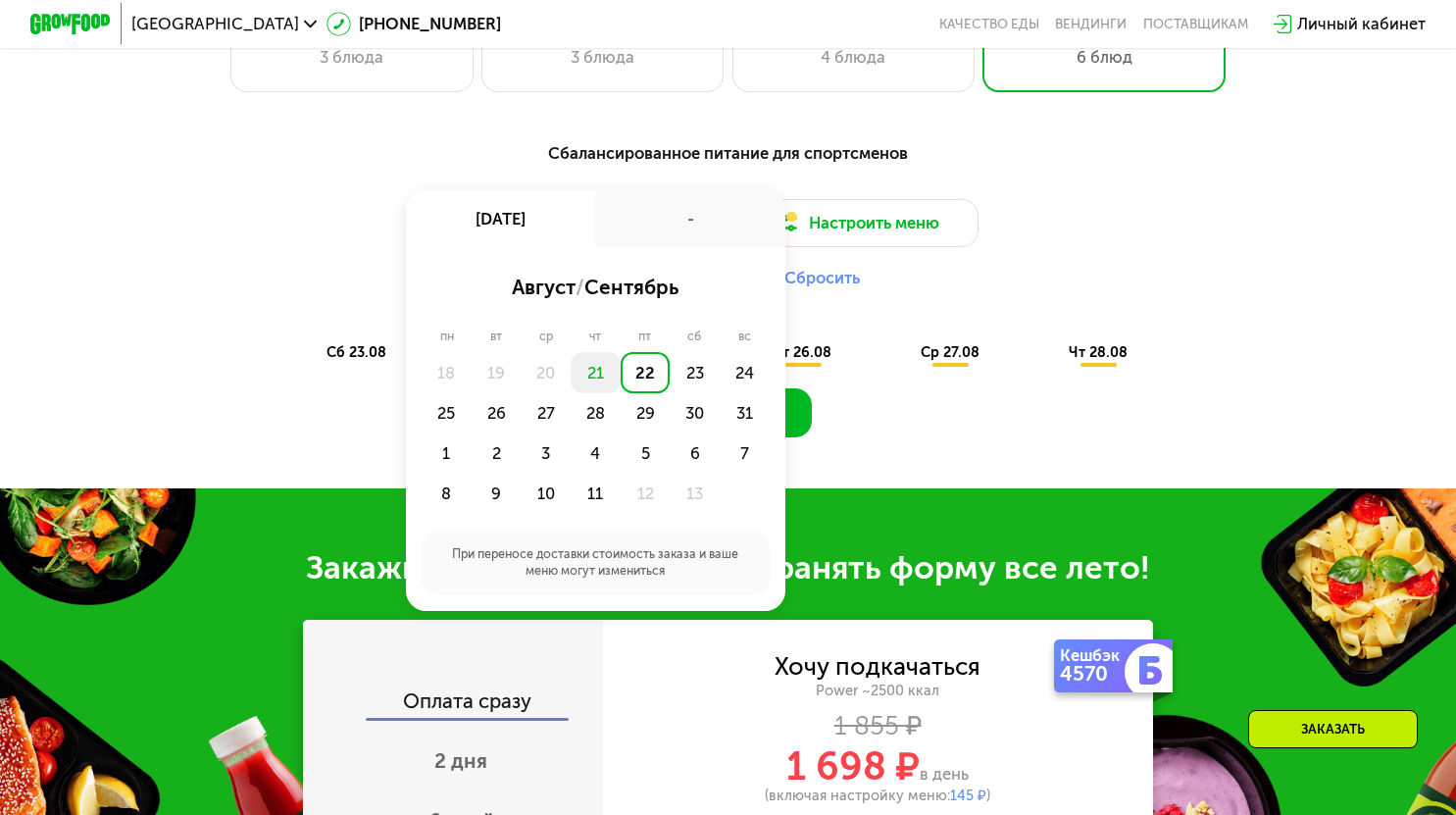
click at [596, 381] on div "21" at bounding box center [596, 372] width 50 height 40
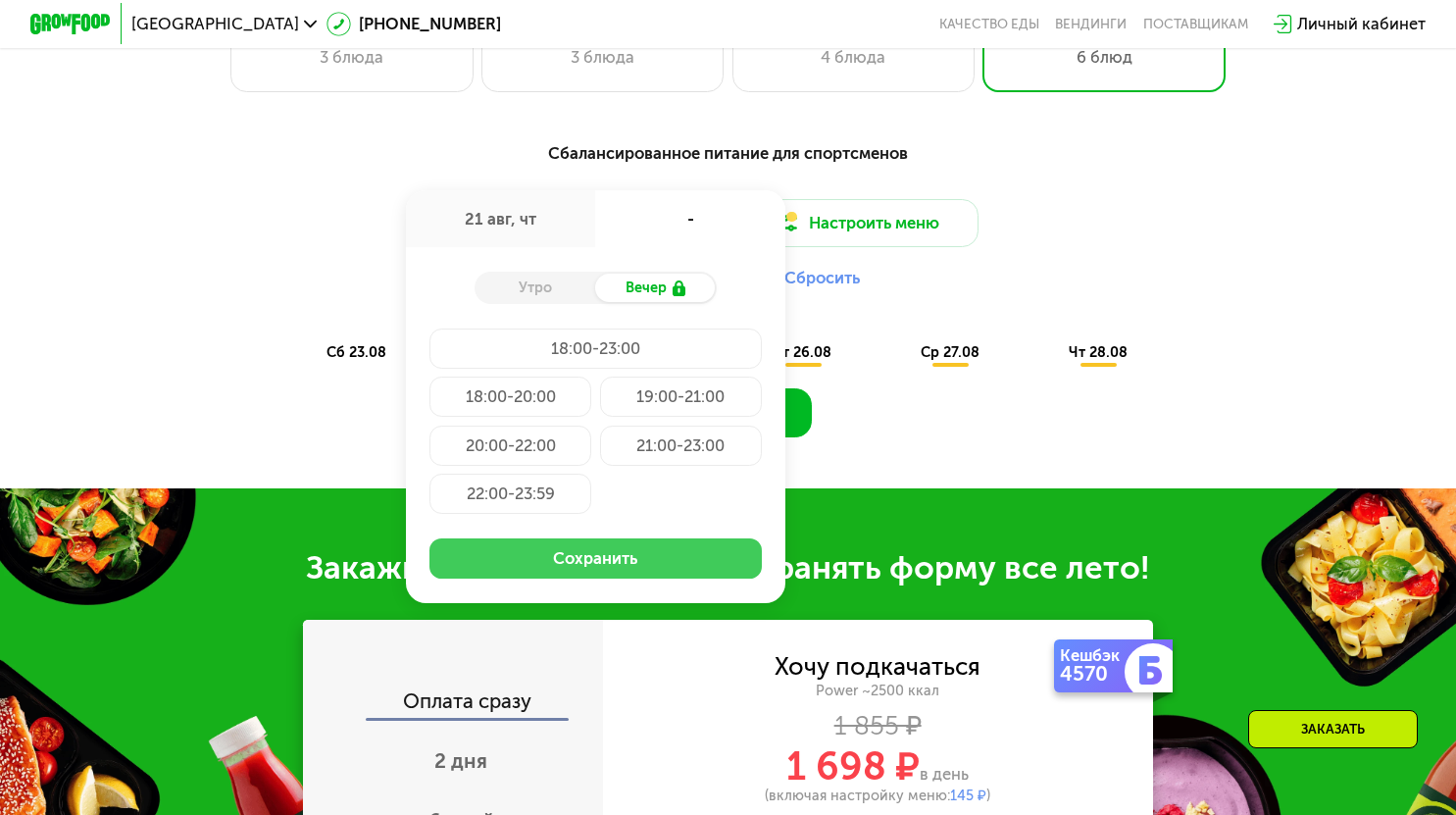
click at [632, 571] on button "Сохранить" at bounding box center [594, 558] width 331 height 40
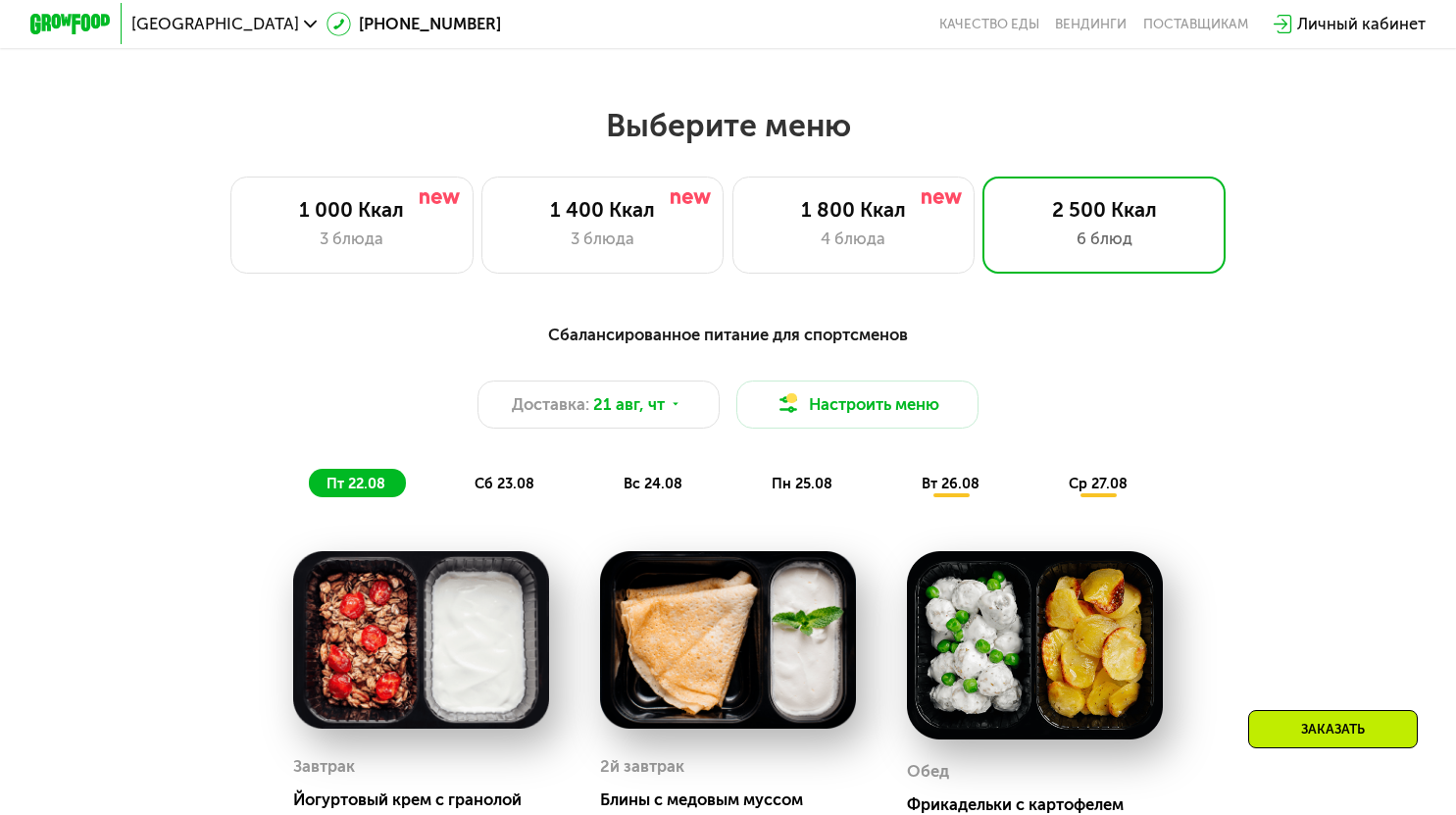
scroll to position [686, 0]
